Goal: Task Accomplishment & Management: Complete application form

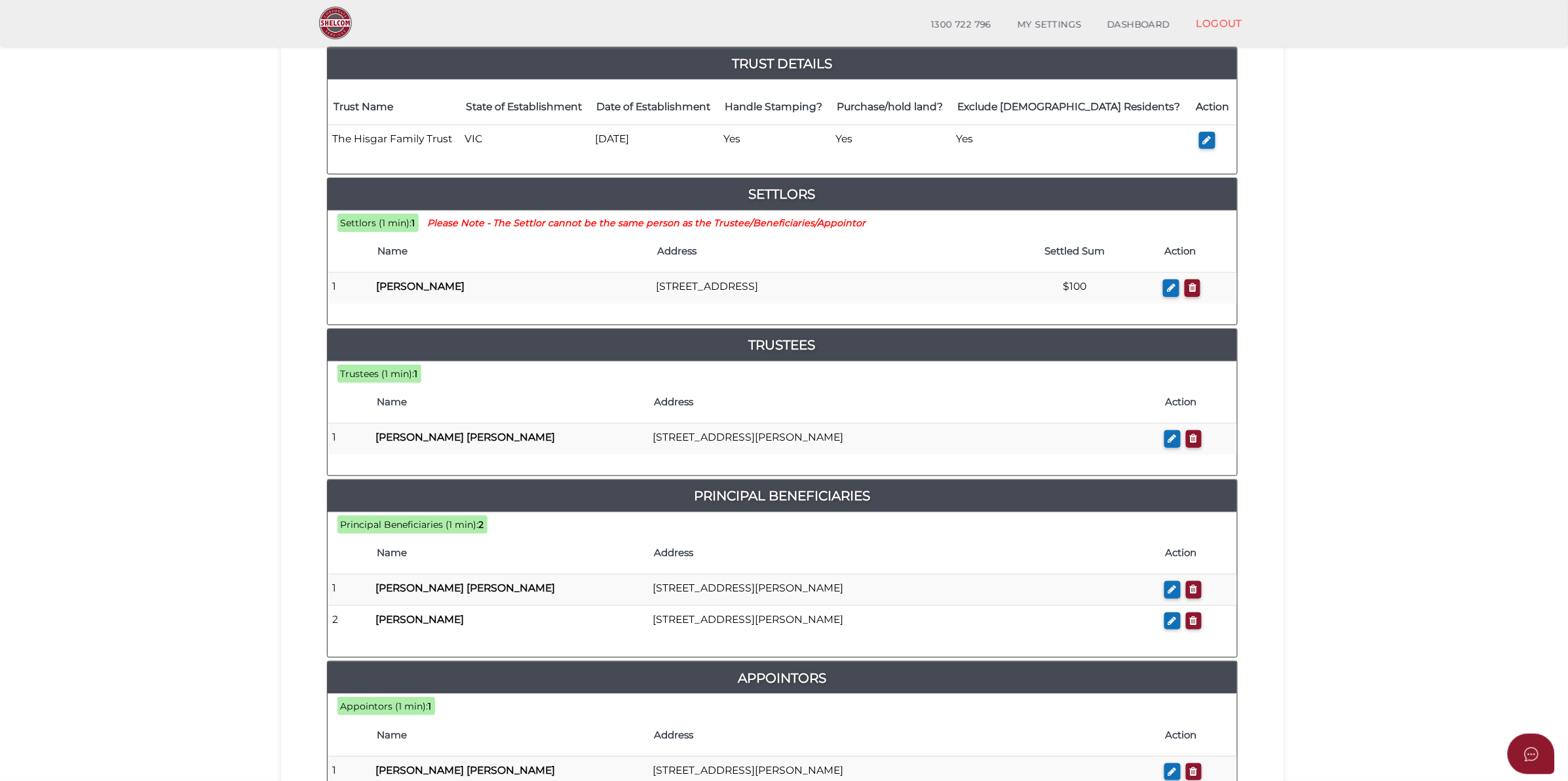
scroll to position [508, 0]
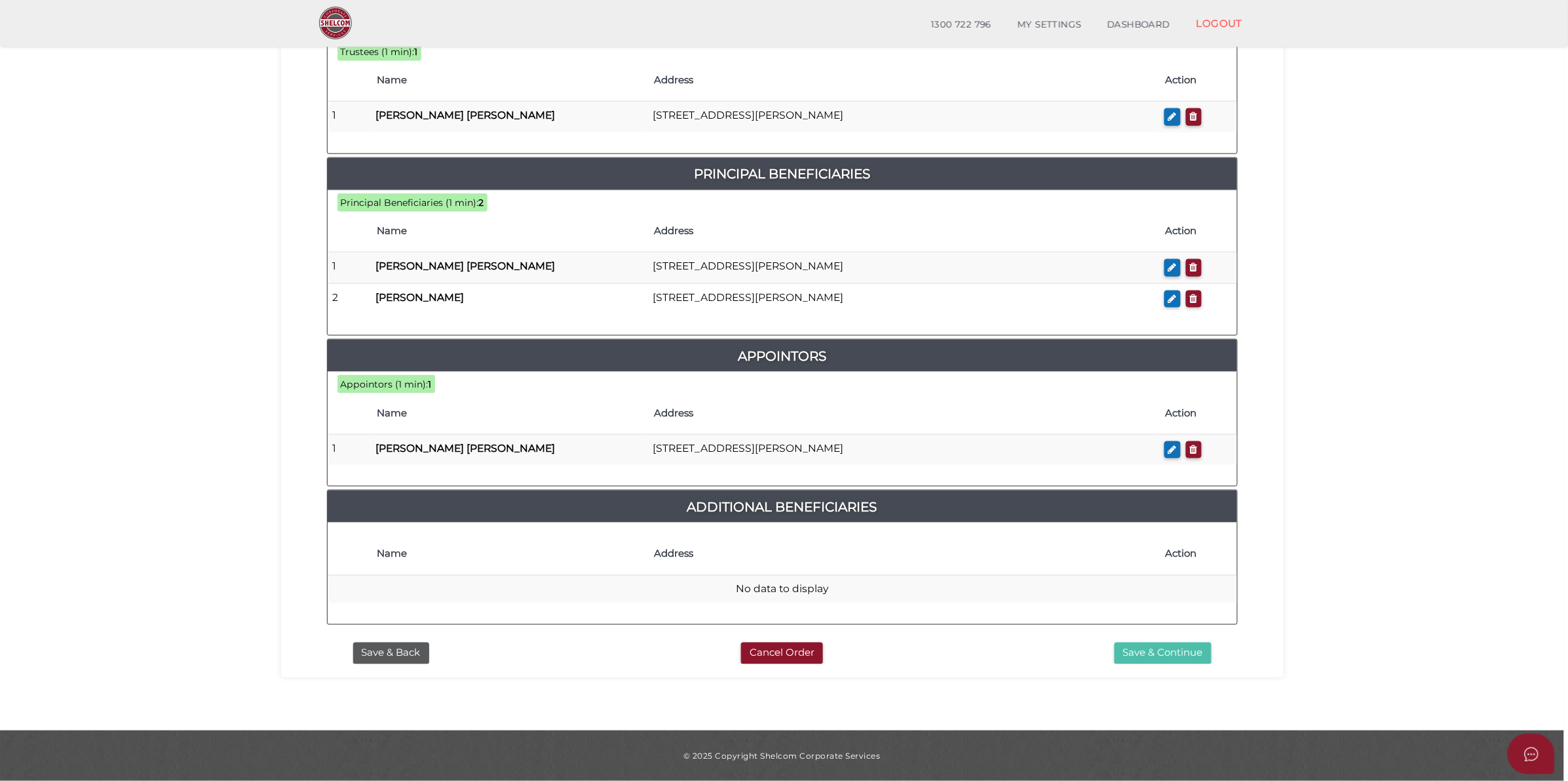
click at [1173, 657] on button "Save & Continue" at bounding box center [1163, 653] width 97 height 22
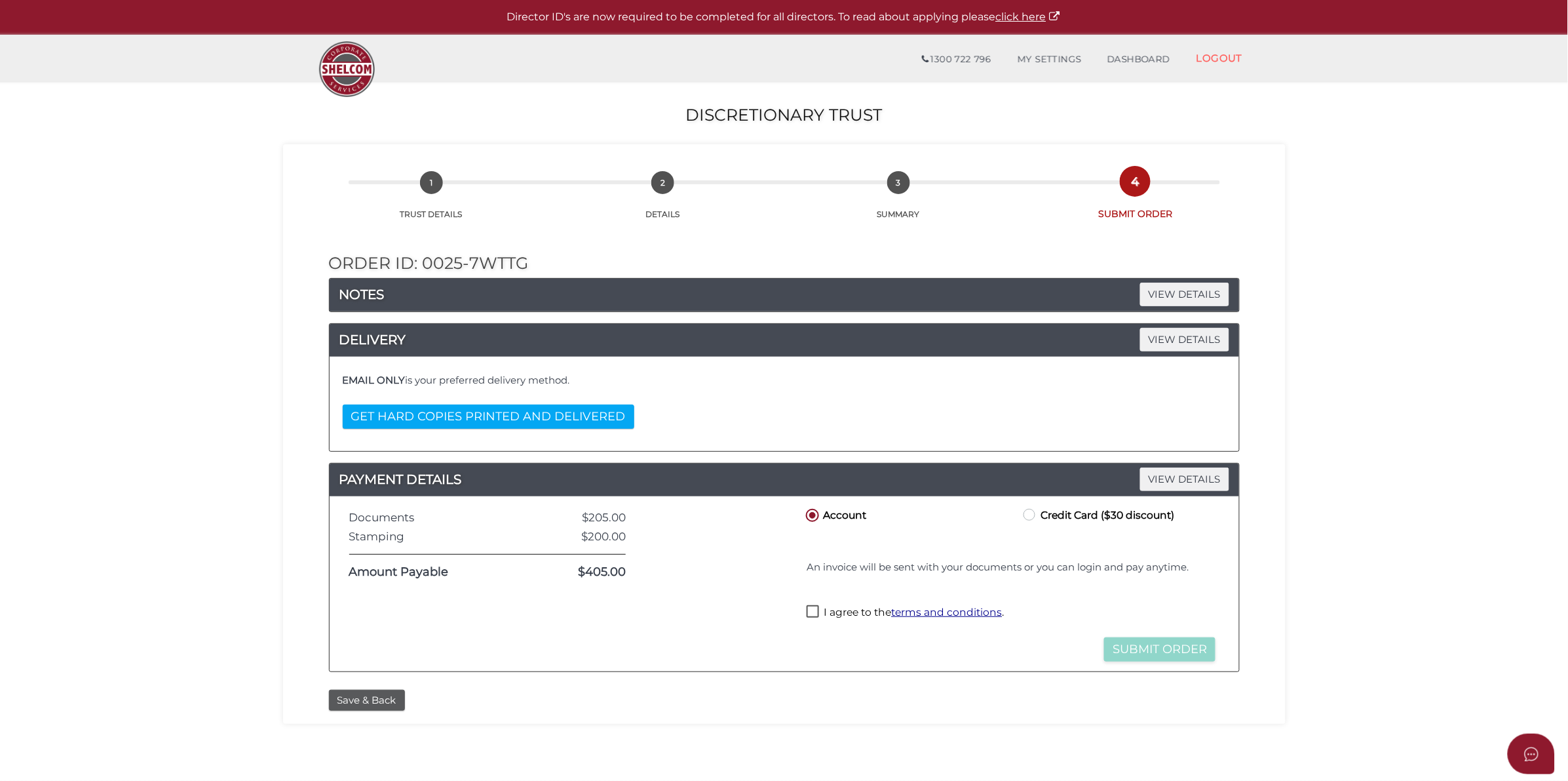
click at [806, 611] on div "I agree to the terms and conditions ." at bounding box center [1011, 614] width 416 height 26
click at [823, 606] on div "I agree to the terms and conditions ." at bounding box center [1011, 614] width 416 height 26
click at [813, 620] on label "I agree to the terms and conditions ." at bounding box center [905, 613] width 197 height 16
checkbox input "true"
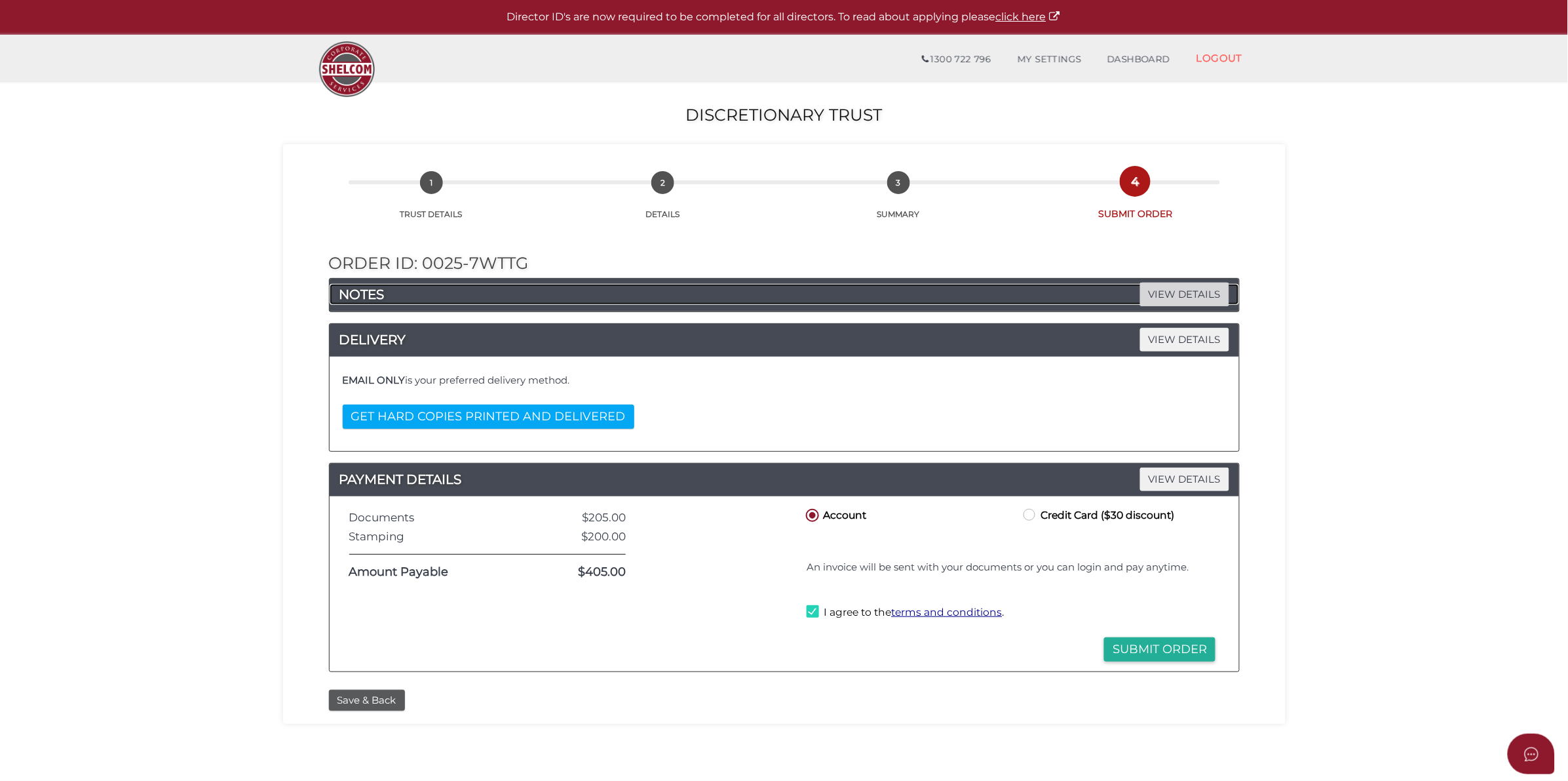
click at [1190, 290] on span "VIEW DETAILS" at bounding box center [1184, 294] width 89 height 23
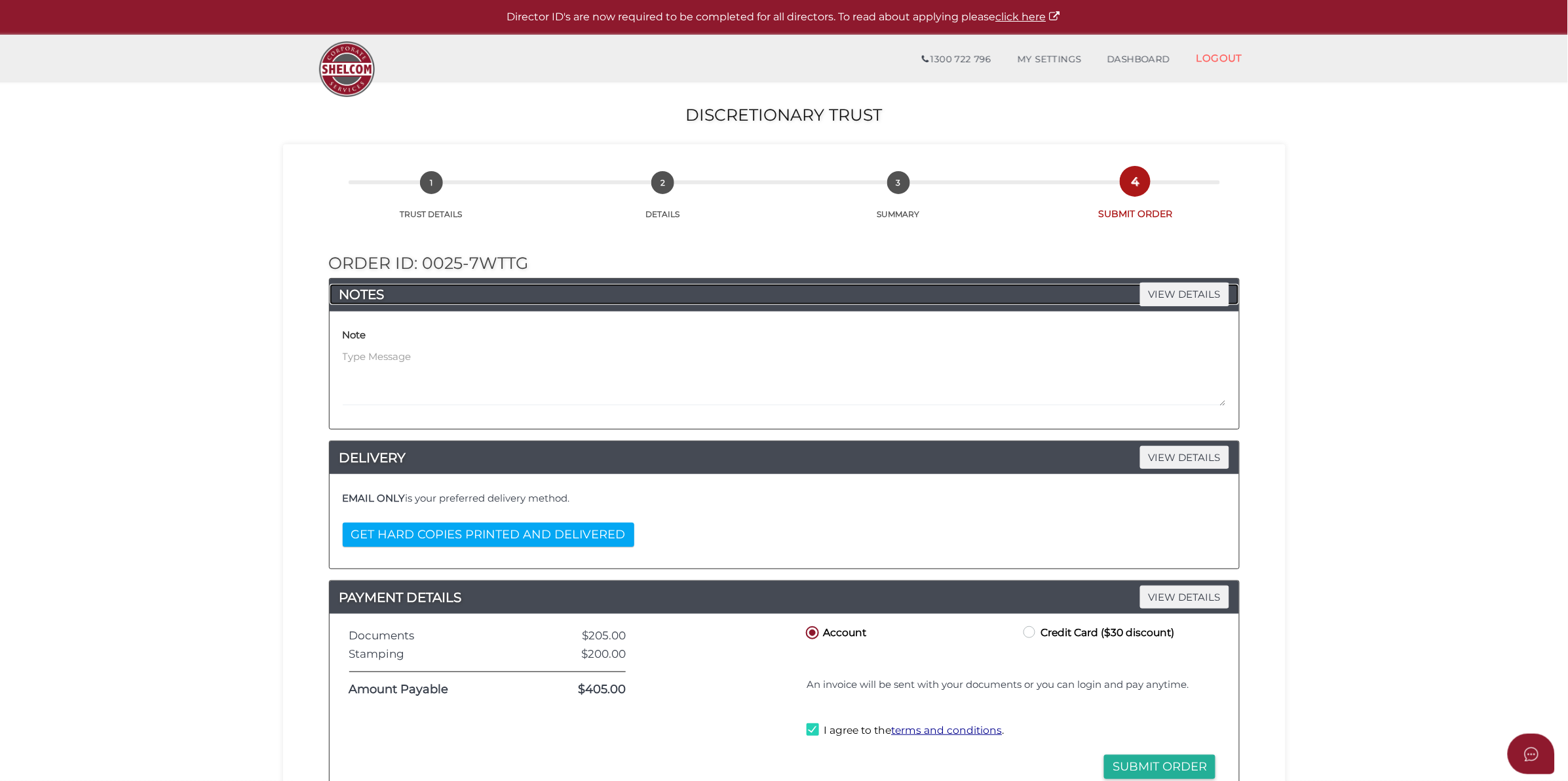
scroll to position [82, 0]
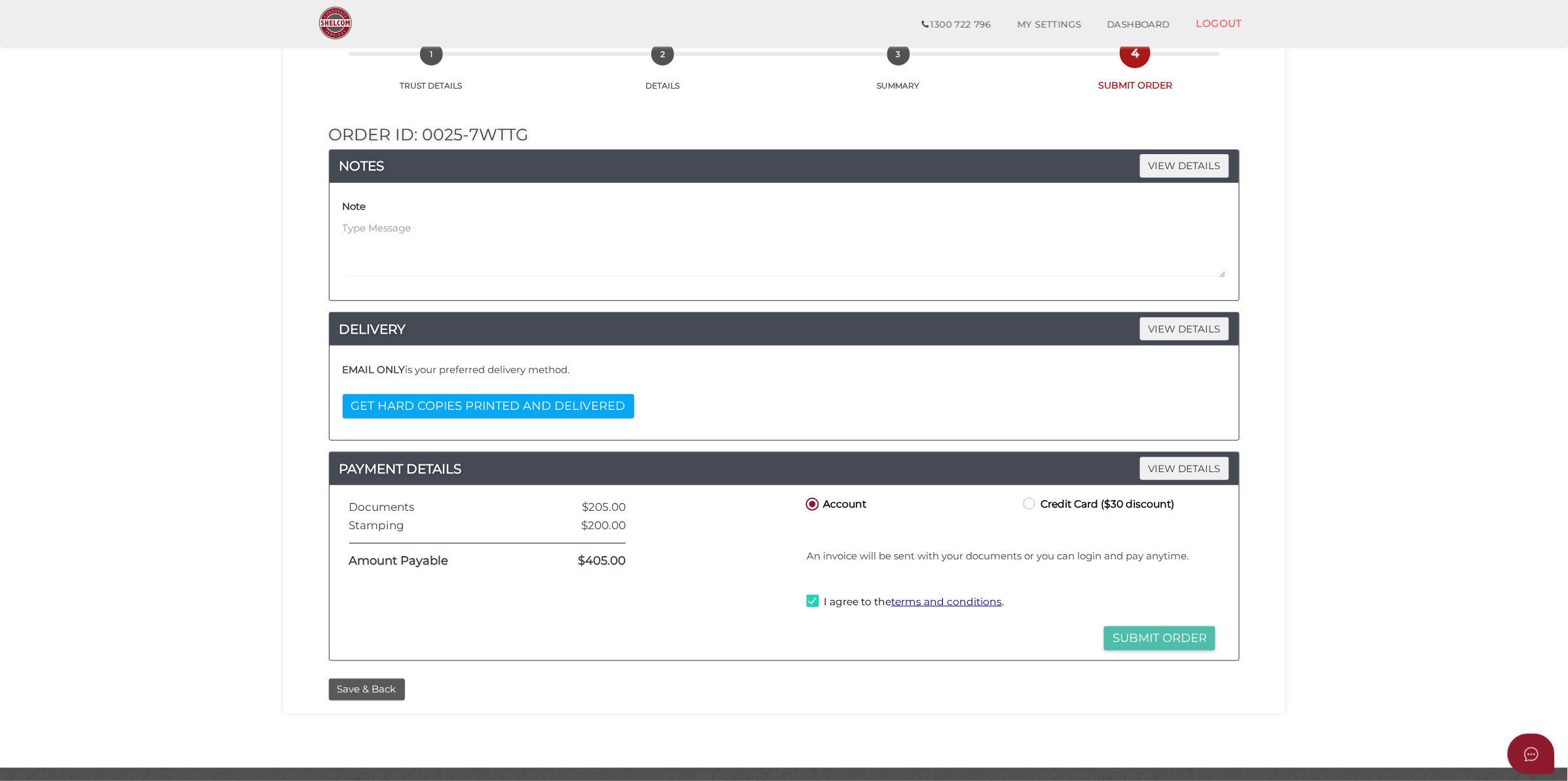
drag, startPoint x: 1196, startPoint y: 639, endPoint x: 1315, endPoint y: 434, distance: 237.0
click at [1197, 640] on button "Submit Order" at bounding box center [1160, 638] width 111 height 24
